Goal: Task Accomplishment & Management: Manage account settings

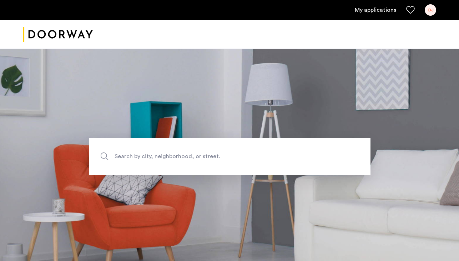
click at [429, 11] on div "OJ" at bounding box center [430, 9] width 11 height 11
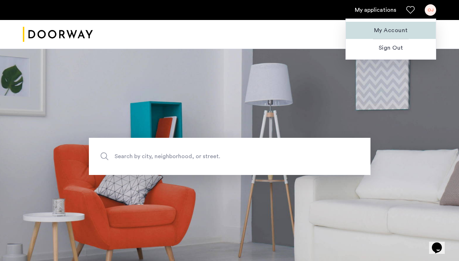
click at [398, 36] on button "My Account" at bounding box center [391, 30] width 90 height 17
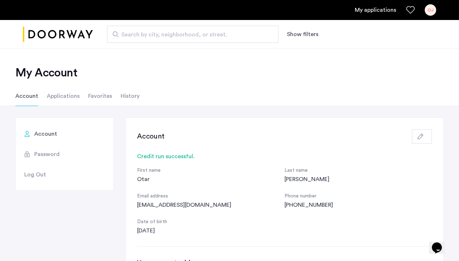
scroll to position [20, 0]
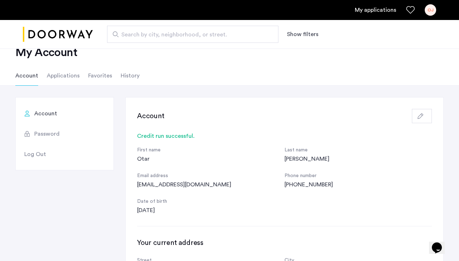
click at [426, 116] on button "button" at bounding box center [422, 116] width 20 height 14
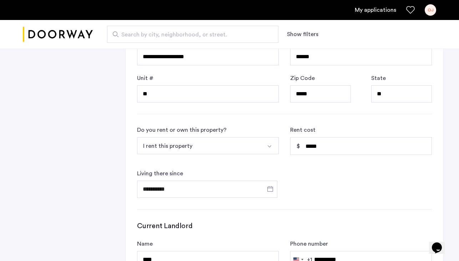
scroll to position [352, 0]
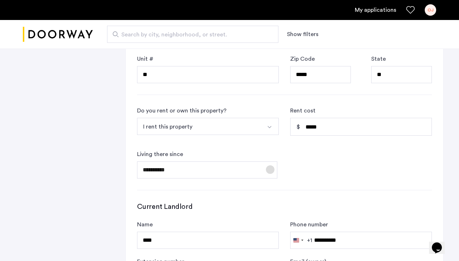
click at [273, 171] on span "Open calendar" at bounding box center [270, 169] width 17 height 17
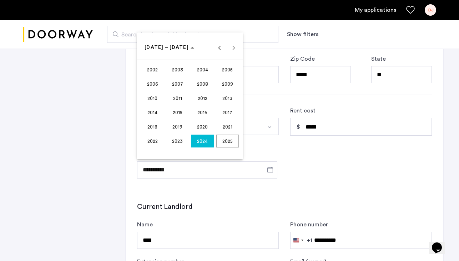
click at [324, 159] on div at bounding box center [229, 130] width 459 height 261
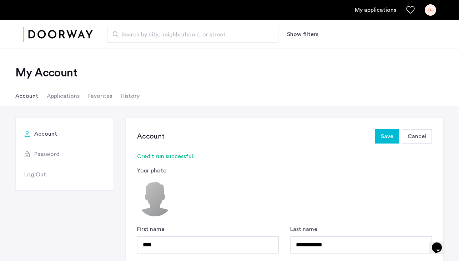
scroll to position [0, 0]
click at [65, 90] on li "Applications" at bounding box center [63, 96] width 33 height 20
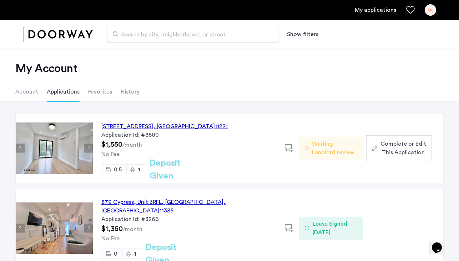
scroll to position [5, 0]
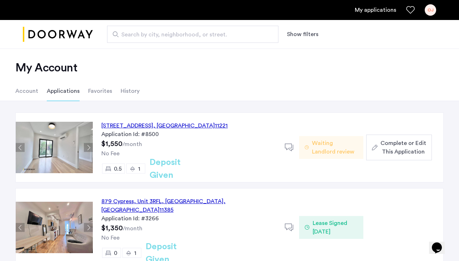
click at [129, 126] on div "[STREET_ADDRESS]" at bounding box center [164, 125] width 126 height 9
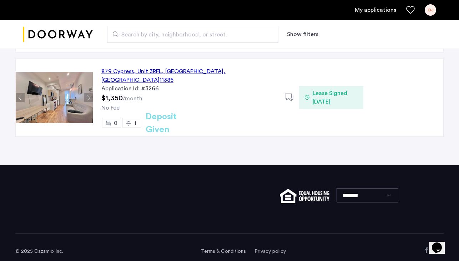
scroll to position [135, 0]
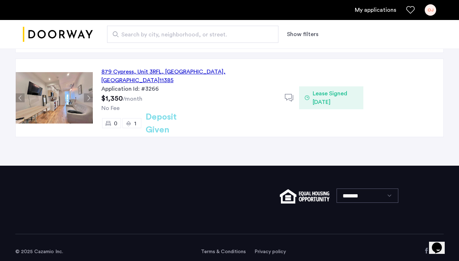
click at [309, 37] on button "Show filters" at bounding box center [302, 34] width 31 height 9
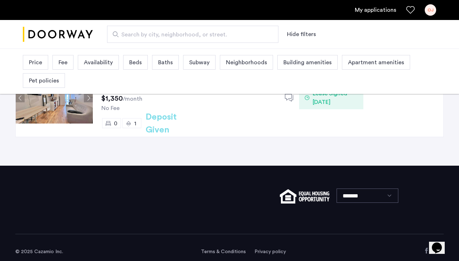
click at [376, 10] on link "My applications" at bounding box center [375, 10] width 41 height 9
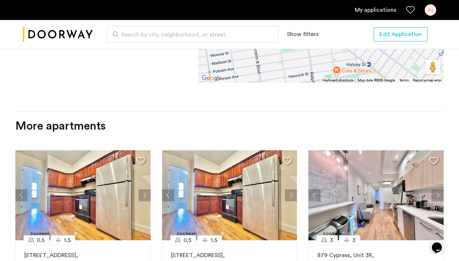
scroll to position [748, 0]
